Goal: Task Accomplishment & Management: Manage account settings

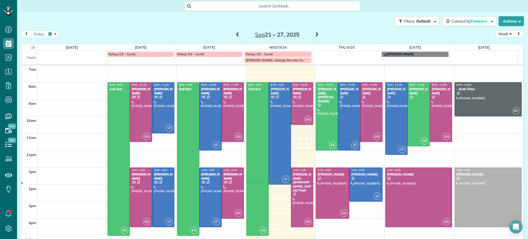
scroll to position [2, 2]
click at [322, 113] on div at bounding box center [327, 117] width 22 height 68
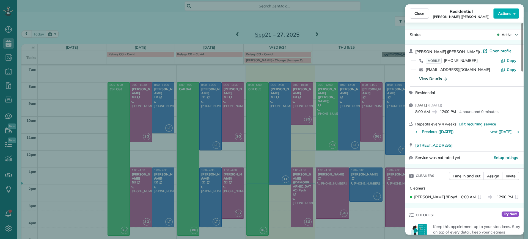
click at [443, 76] on div "View Details" at bounding box center [433, 79] width 28 height 6
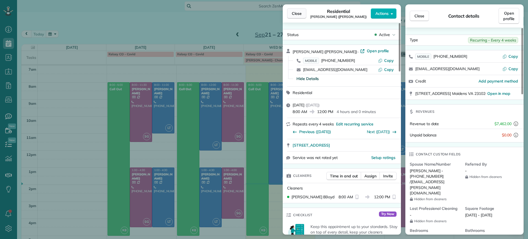
click at [296, 17] on button "Close" at bounding box center [296, 13] width 19 height 10
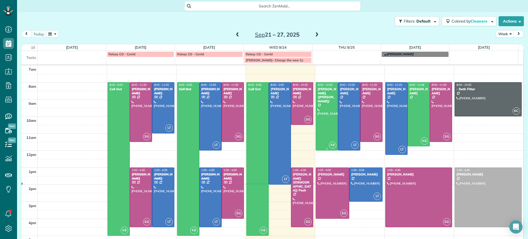
click at [328, 111] on div at bounding box center [327, 117] width 22 height 68
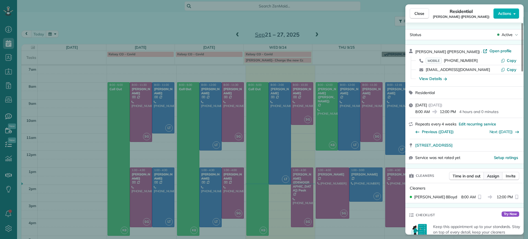
click at [484, 176] on button "Assign" at bounding box center [493, 176] width 19 height 8
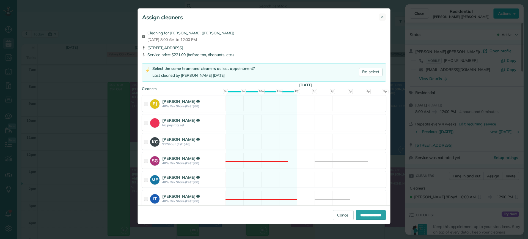
click at [384, 14] on button "✕" at bounding box center [382, 16] width 7 height 7
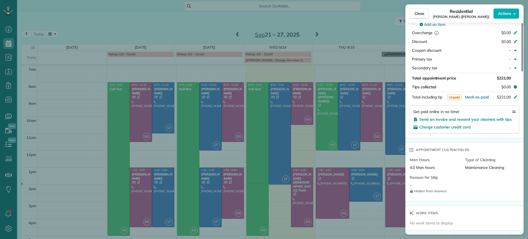
scroll to position [449, 0]
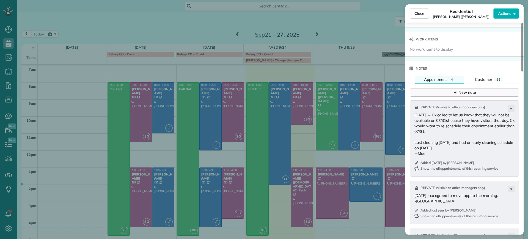
click at [432, 89] on button "New note" at bounding box center [465, 92] width 110 height 9
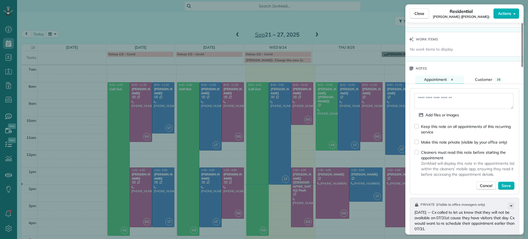
click at [414, 127] on div "Add files or images Keep this note on all appointments of this recurring servic…" at bounding box center [465, 141] width 110 height 106
click at [445, 90] on div "Add files or images Keep this note on all appointments of this recurring servic…" at bounding box center [465, 141] width 110 height 106
click at [452, 96] on textarea at bounding box center [464, 101] width 99 height 16
type textarea "*"
click at [436, 92] on div "******* Add files or images Keep this note on all appointments of this recurrin…" at bounding box center [465, 141] width 110 height 106
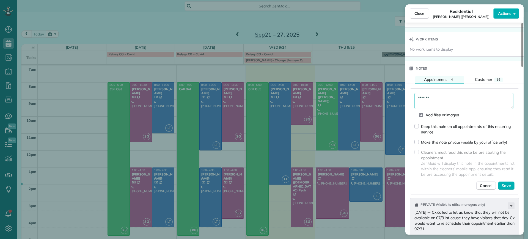
click at [437, 95] on textarea "*******" at bounding box center [464, 101] width 99 height 16
type textarea "**********"
click at [504, 187] on span "Save" at bounding box center [506, 186] width 9 height 6
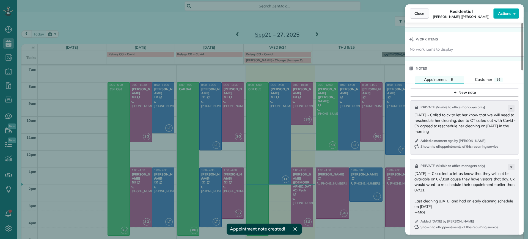
click at [422, 14] on span "Close" at bounding box center [420, 14] width 10 height 6
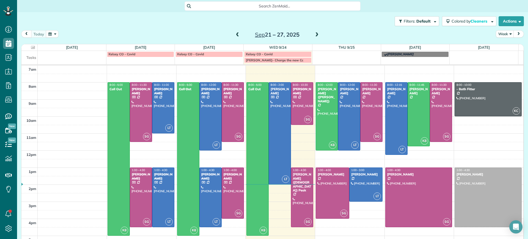
click at [316, 35] on span at bounding box center [317, 34] width 6 height 5
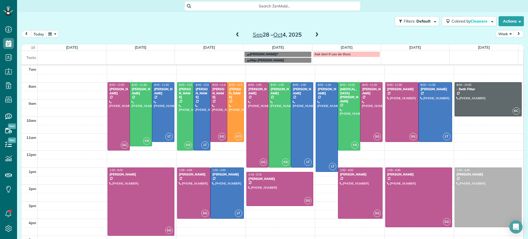
click at [235, 37] on span at bounding box center [238, 34] width 6 height 5
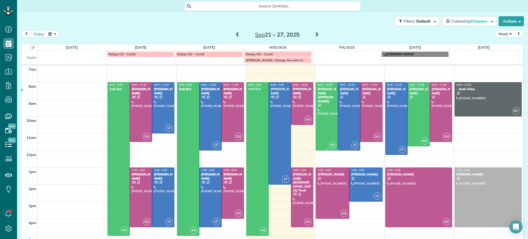
click at [316, 99] on div at bounding box center [327, 117] width 22 height 68
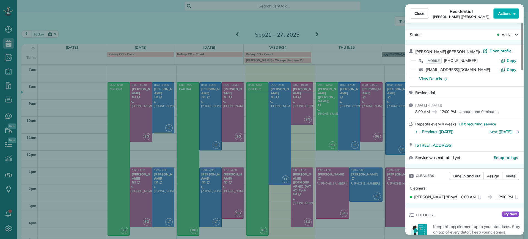
click at [73, 97] on div "Close Residential Chris Ludwig (Harrison) Actions Status Active Chris Ludwig (H…" at bounding box center [264, 119] width 528 height 239
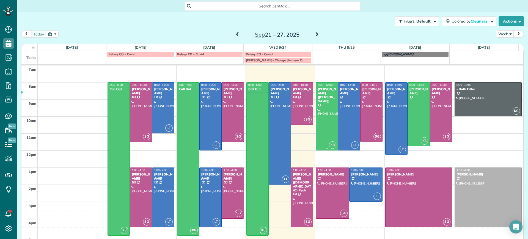
click at [318, 92] on div "Chris Ludwig (Harrison)" at bounding box center [327, 95] width 19 height 16
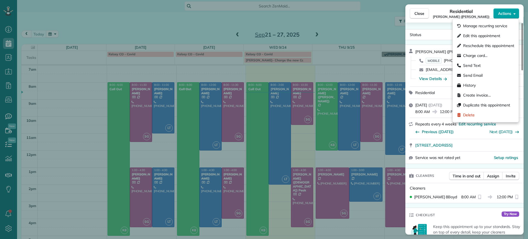
click at [508, 16] on button "Actions" at bounding box center [507, 13] width 26 height 10
click at [490, 35] on span "Edit this appointment" at bounding box center [481, 36] width 37 height 6
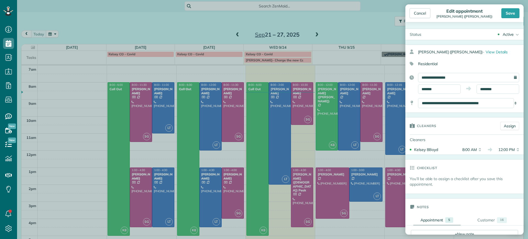
click at [509, 78] on div "**********" at bounding box center [468, 77] width 101 height 9
click at [493, 77] on input "**********" at bounding box center [468, 77] width 101 height 9
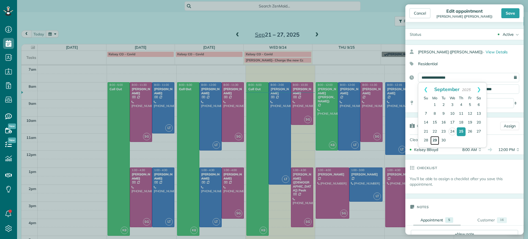
click at [439, 143] on link "29" at bounding box center [435, 140] width 9 height 9
type input "**********"
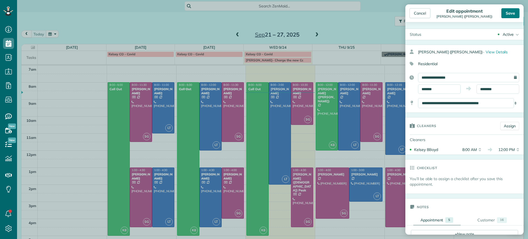
click at [511, 9] on div "Save" at bounding box center [511, 13] width 18 height 10
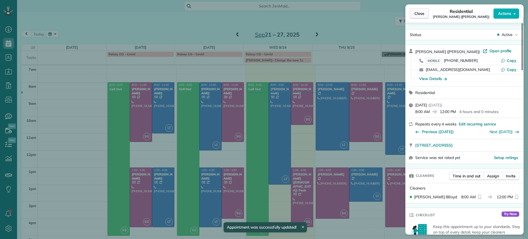
click at [420, 13] on span "Close" at bounding box center [420, 14] width 10 height 6
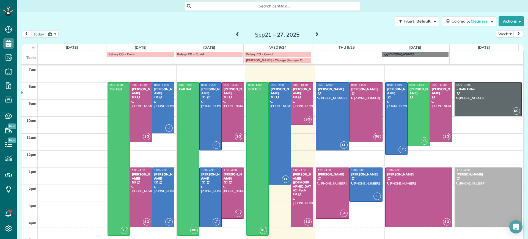
click at [314, 35] on span at bounding box center [317, 34] width 6 height 5
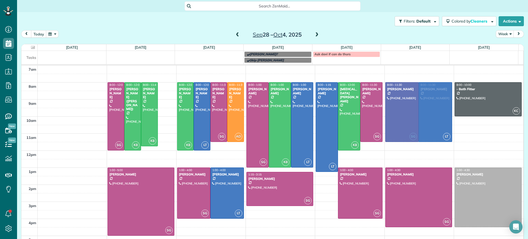
drag, startPoint x: 166, startPoint y: 108, endPoint x: 410, endPoint y: 109, distance: 243.3
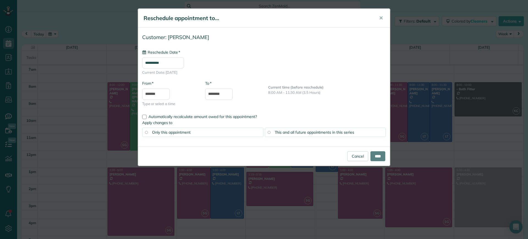
type input "**********"
click at [373, 157] on input "****" at bounding box center [378, 156] width 15 height 10
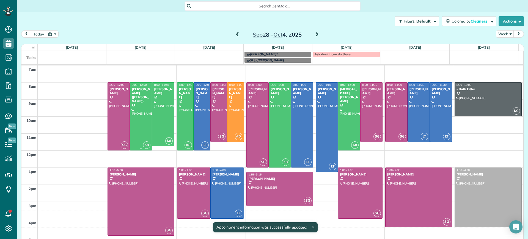
click at [136, 105] on div at bounding box center [141, 117] width 22 height 68
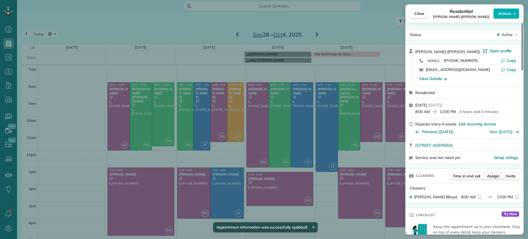
click at [496, 175] on span "Assign" at bounding box center [493, 176] width 12 height 6
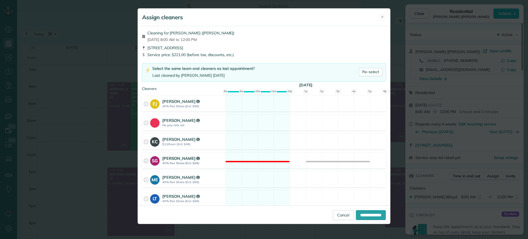
scroll to position [69, 0]
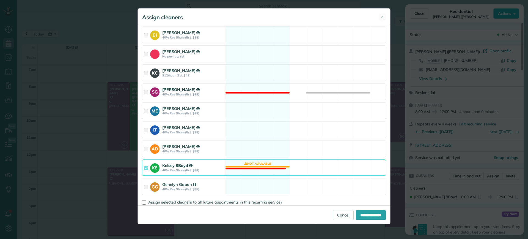
click at [276, 166] on div "K8 Kelsey 8Boyd 40% Rev Share (Est: $88) Not available" at bounding box center [264, 168] width 244 height 16
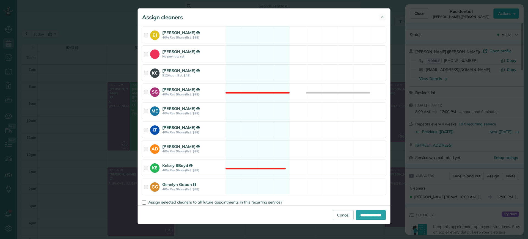
click at [259, 132] on div "LT Laura Thaller 40% Rev Share (Est: $88) Available" at bounding box center [264, 130] width 244 height 16
click at [371, 218] on input "**********" at bounding box center [371, 215] width 30 height 10
type input "**********"
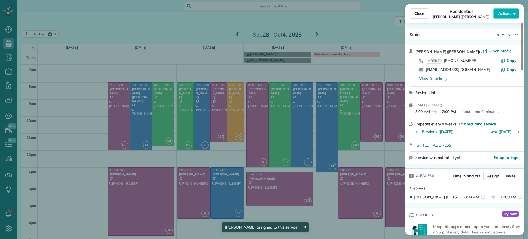
click at [167, 69] on div "Close Residential Chris Ludwig (Harrison) Actions Status Active Chris Ludwig (H…" at bounding box center [264, 119] width 528 height 239
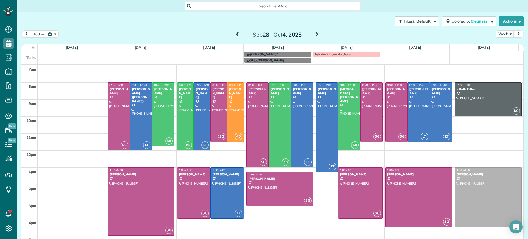
click at [353, 51] on link "Ask davi if can do thurs" at bounding box center [346, 54] width 67 height 6
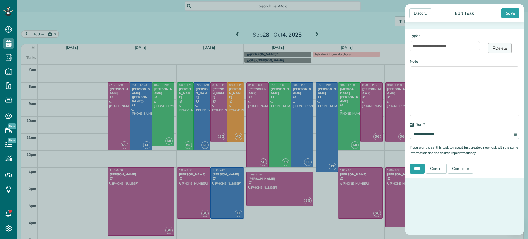
click at [498, 45] on link "Delete" at bounding box center [499, 48] width 23 height 10
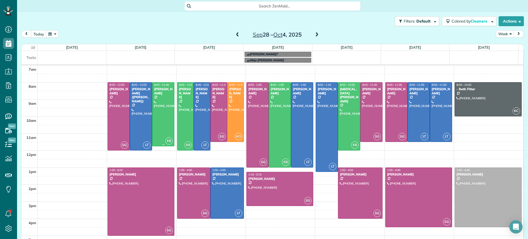
click at [156, 115] on div at bounding box center [163, 115] width 22 height 64
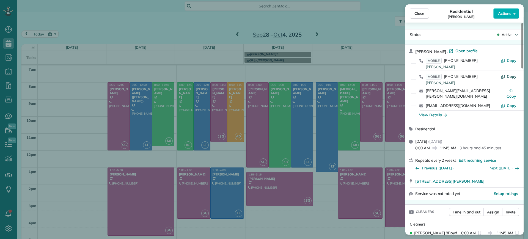
click at [509, 76] on span "Copy" at bounding box center [512, 76] width 10 height 5
click at [462, 51] on span "Open profile" at bounding box center [467, 51] width 22 height 6
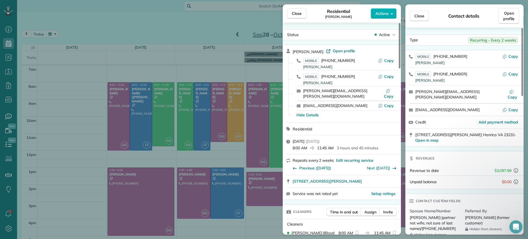
click at [155, 29] on div "Close Residential Chris Seamon Actions Status Active Chris Seamon · Open profil…" at bounding box center [264, 119] width 528 height 239
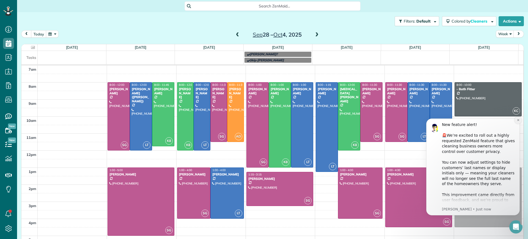
click at [518, 120] on icon "Dismiss notification" at bounding box center [518, 120] width 3 height 3
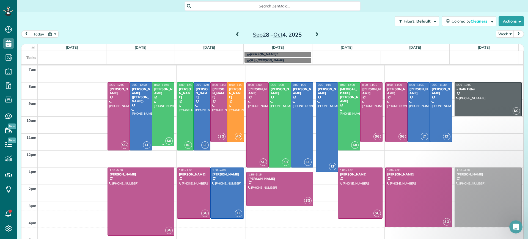
click at [161, 112] on div at bounding box center [163, 115] width 22 height 64
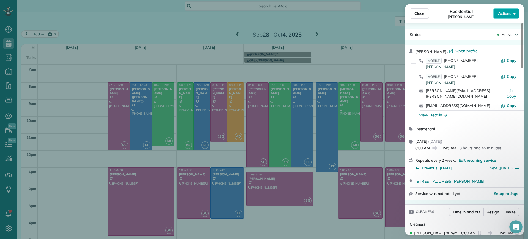
click at [507, 13] on span "Actions" at bounding box center [504, 14] width 13 height 6
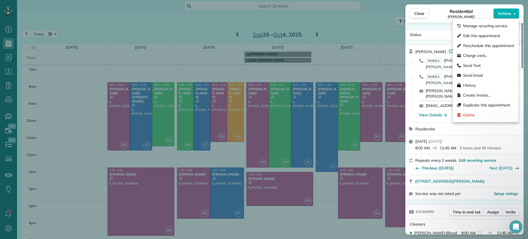
click at [423, 113] on div "View Details" at bounding box center [468, 115] width 105 height 9
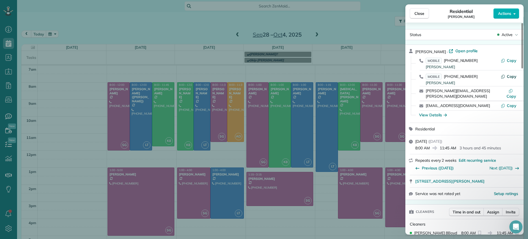
click at [512, 77] on span "Copy" at bounding box center [512, 76] width 10 height 5
click at [461, 51] on span "Open profile" at bounding box center [467, 51] width 22 height 6
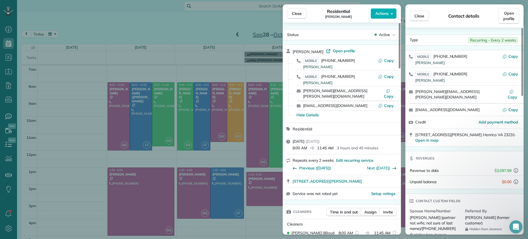
click at [239, 35] on div "Close Residential Chris Seamon Actions Status Active Chris Seamon · Open profil…" at bounding box center [264, 119] width 528 height 239
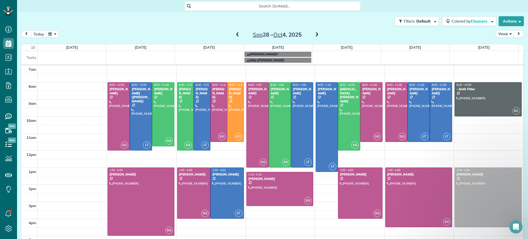
click at [236, 34] on span at bounding box center [238, 34] width 6 height 5
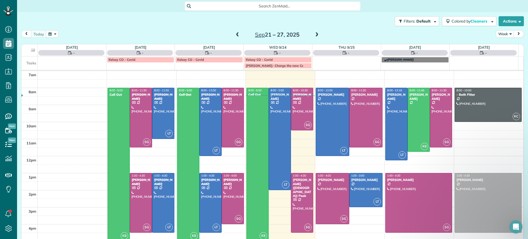
click at [236, 34] on span at bounding box center [238, 34] width 6 height 5
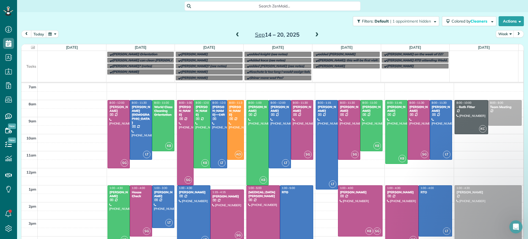
click at [315, 33] on span at bounding box center [317, 34] width 6 height 5
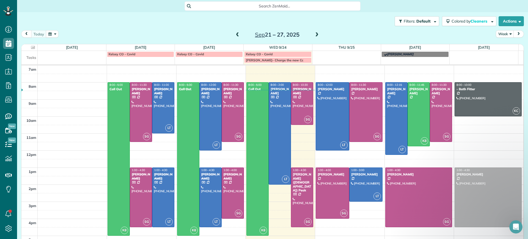
click at [315, 33] on span at bounding box center [317, 34] width 6 height 5
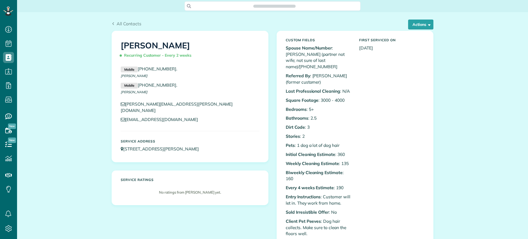
scroll to position [2, 2]
click at [421, 28] on button "Actions" at bounding box center [420, 25] width 25 height 10
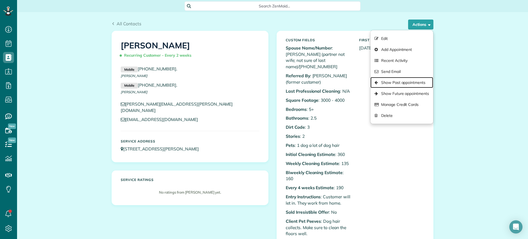
click at [400, 81] on link "Show Past appointments" at bounding box center [402, 82] width 63 height 11
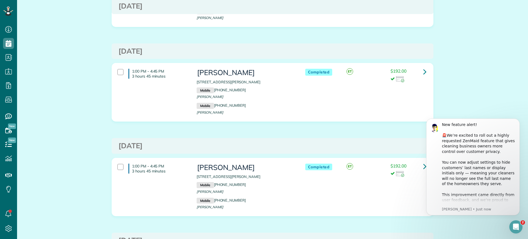
scroll to position [688, 0]
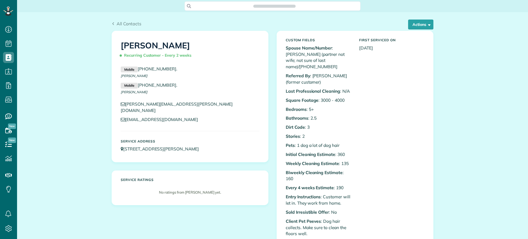
scroll to position [239, 17]
click at [419, 28] on button "Actions" at bounding box center [420, 25] width 25 height 10
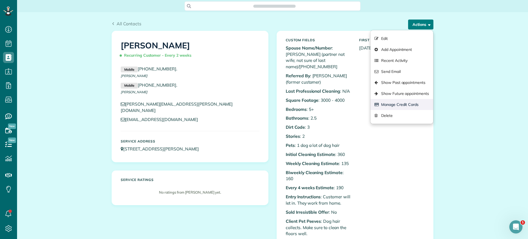
scroll to position [0, 0]
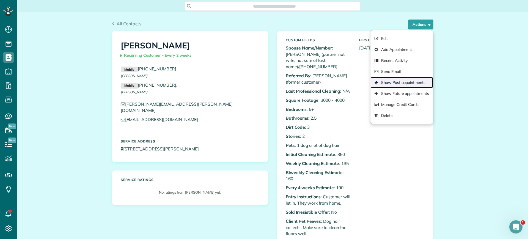
click at [404, 80] on link "Show Past appointments" at bounding box center [402, 82] width 63 height 11
